Goal: Information Seeking & Learning: Learn about a topic

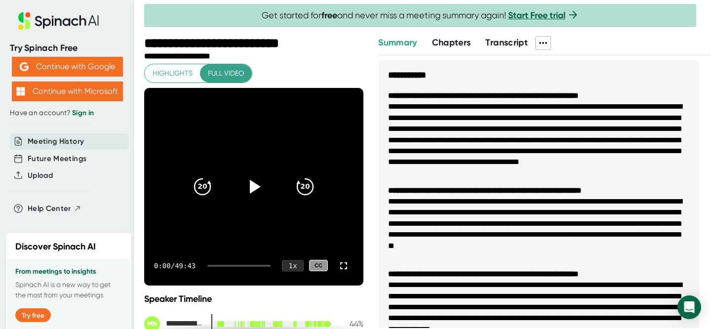
click at [288, 267] on div "1 x" at bounding box center [293, 265] width 22 height 11
click at [286, 184] on li "1.5 x" at bounding box center [285, 182] width 37 height 16
click at [250, 184] on icon at bounding box center [255, 186] width 11 height 14
click at [340, 268] on icon at bounding box center [343, 265] width 7 height 7
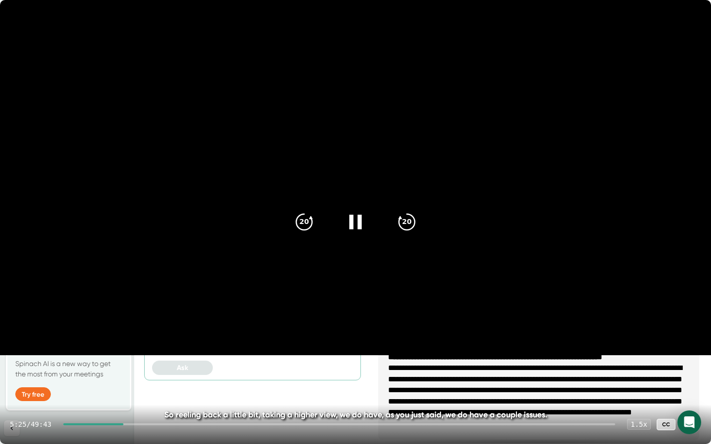
click at [205, 328] on div at bounding box center [339, 425] width 552 height 2
click at [249, 328] on div at bounding box center [342, 425] width 548 height 2
